Goal: Task Accomplishment & Management: Manage account settings

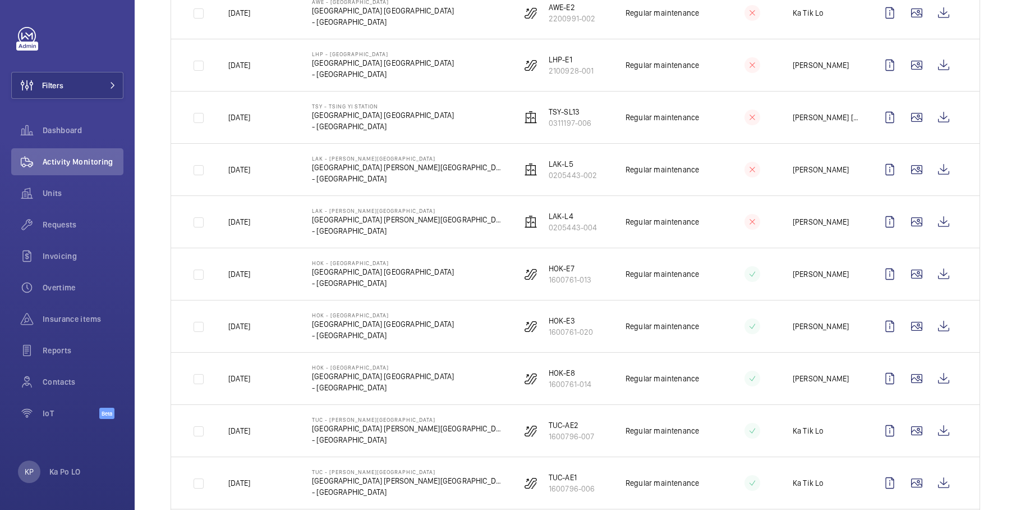
scroll to position [285, 0]
click at [884, 283] on wm-front-icon-button at bounding box center [890, 273] width 27 height 27
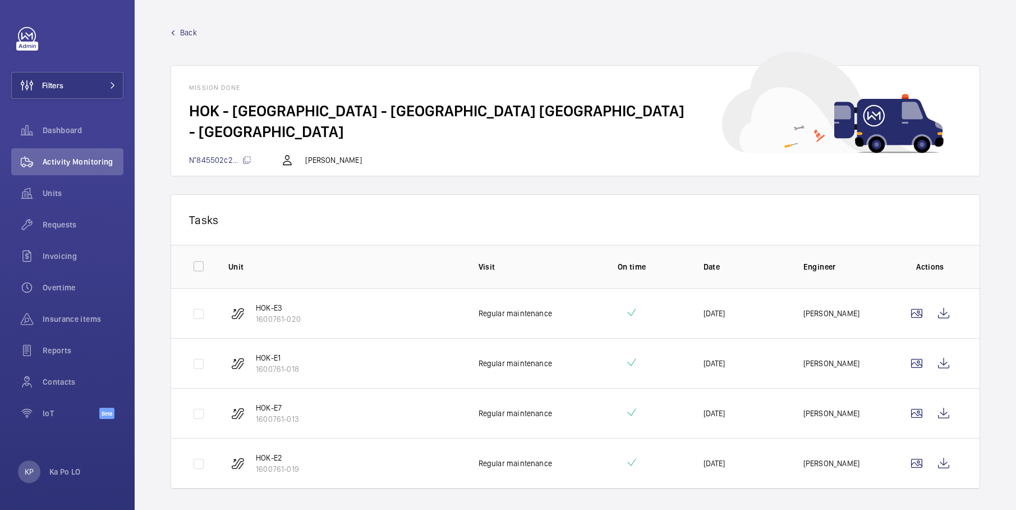
scroll to position [24, 0]
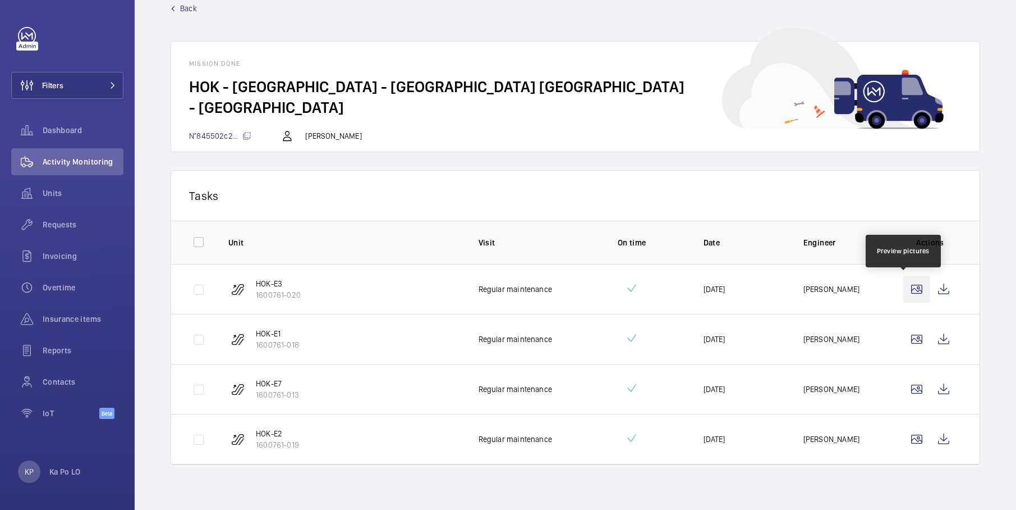
click at [907, 294] on wm-front-icon-button at bounding box center [917, 289] width 27 height 27
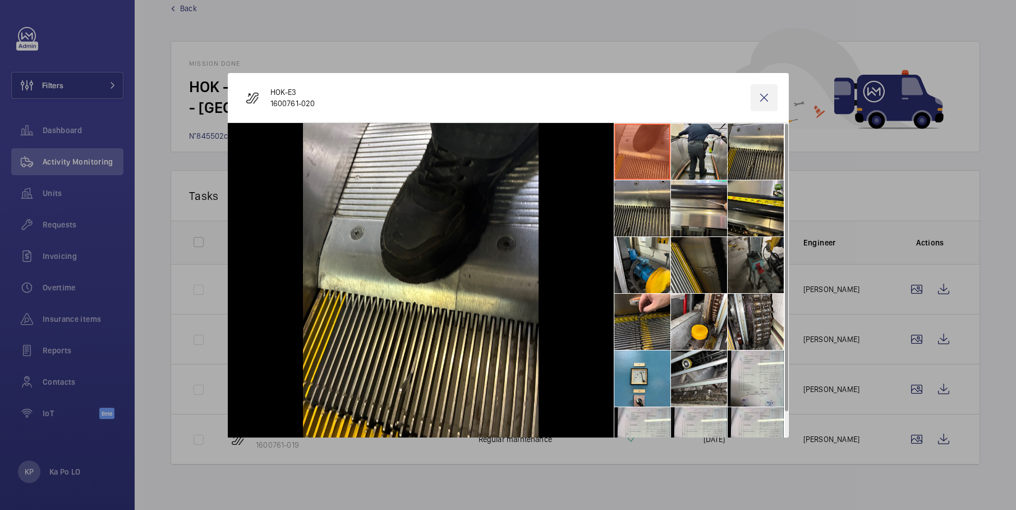
click at [759, 95] on wm-front-icon-button at bounding box center [764, 97] width 27 height 27
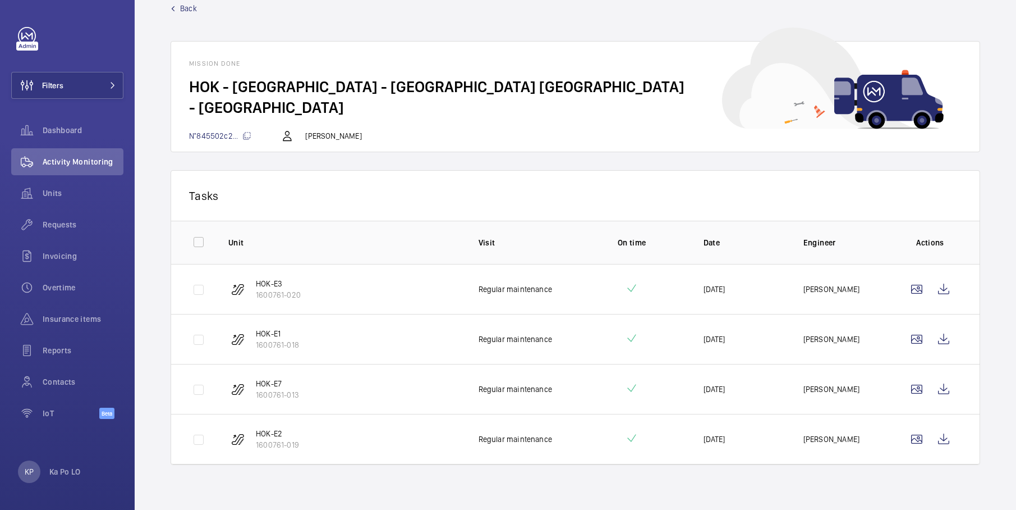
scroll to position [0, 0]
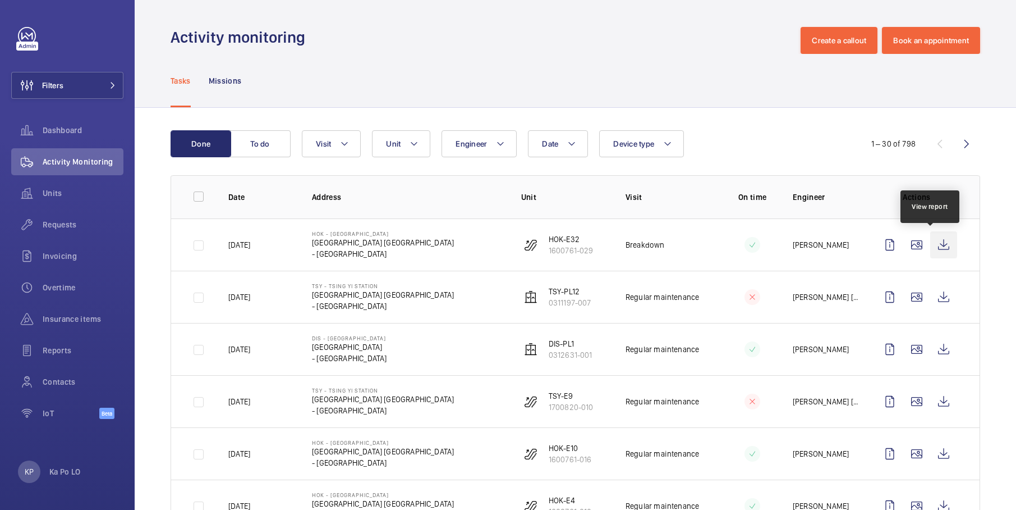
click at [934, 244] on wm-front-icon-button at bounding box center [944, 244] width 27 height 27
